Goal: Task Accomplishment & Management: Use online tool/utility

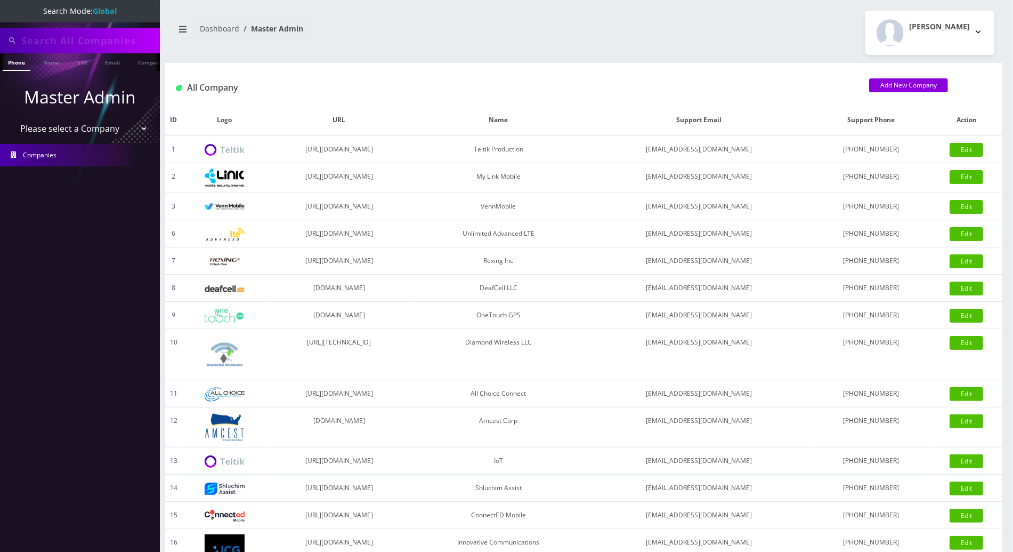
click at [81, 45] on input "text" at bounding box center [89, 40] width 136 height 20
paste input "[EMAIL_ADDRESS][DOMAIN_NAME]"
type input "betterhomelandinv@gmail.com"
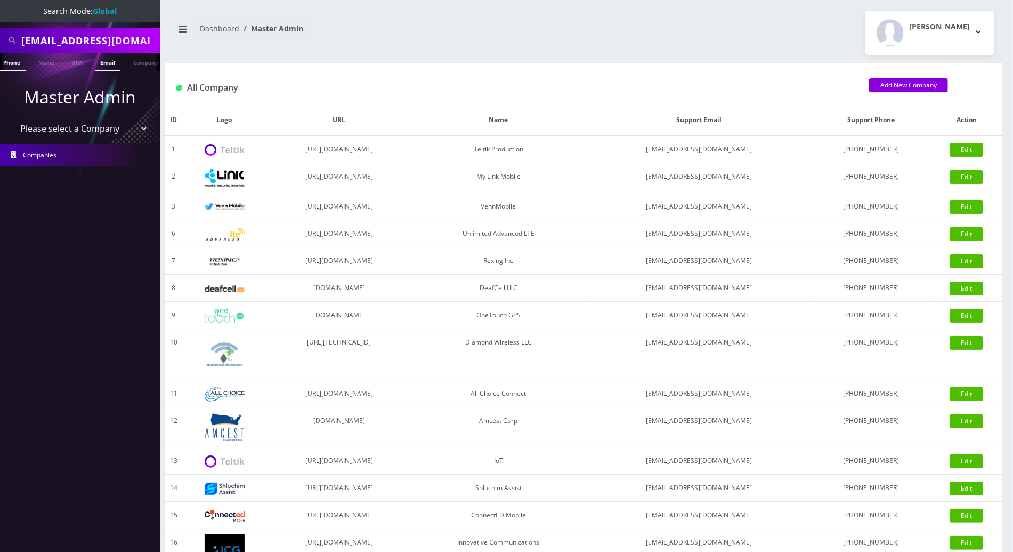
click at [115, 62] on link "Email" at bounding box center [108, 62] width 26 height 18
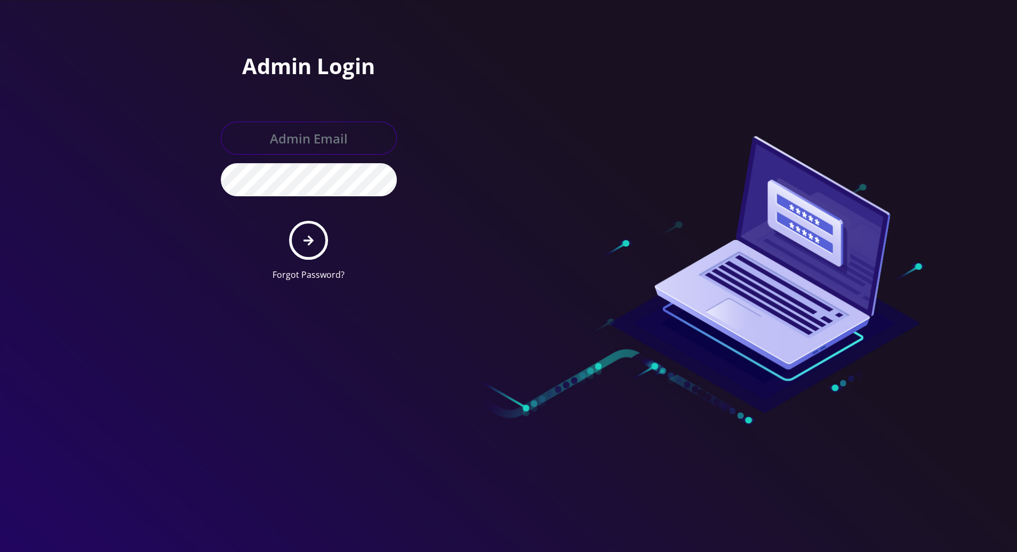
type input "[PERSON_NAME][EMAIL_ADDRESS][DOMAIN_NAME]"
click at [307, 239] on icon "submit" at bounding box center [308, 240] width 10 height 10
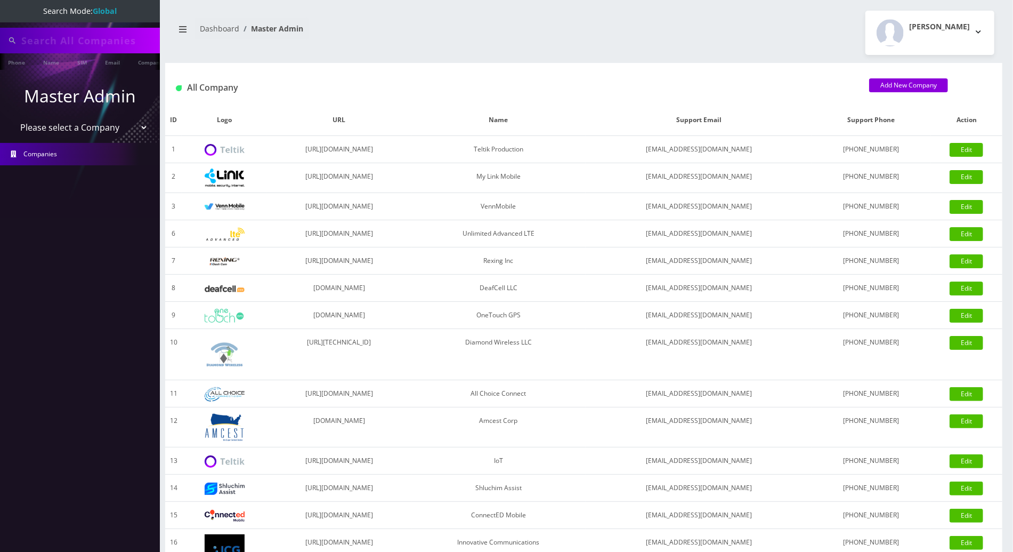
type input "betterhomelandinv@gmail.com"
click at [112, 64] on link "Email" at bounding box center [113, 62] width 26 height 18
